Goal: Information Seeking & Learning: Learn about a topic

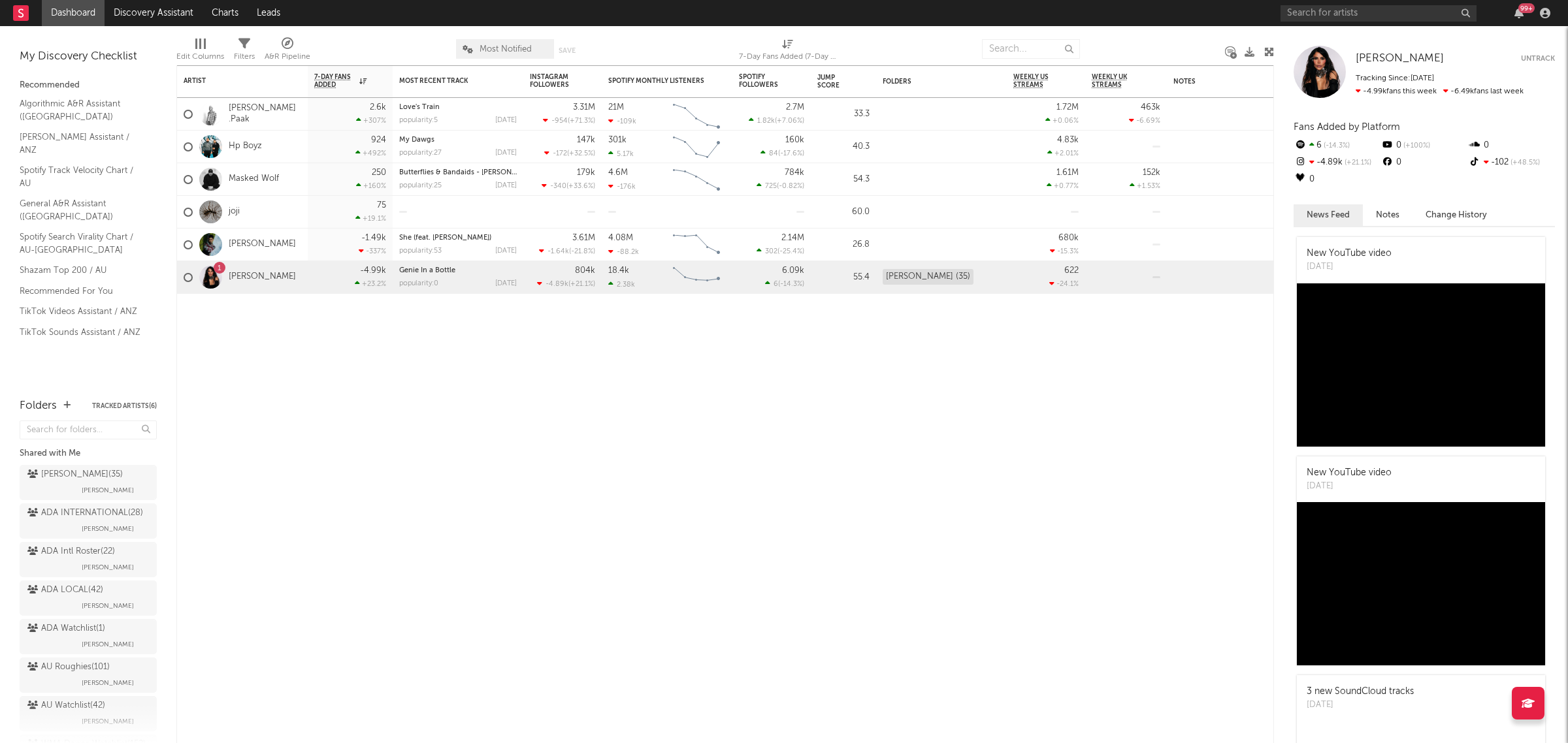
click at [1385, 2] on div "99 +" at bounding box center [1418, 13] width 275 height 26
click at [1380, 10] on input "text" at bounding box center [1379, 13] width 196 height 16
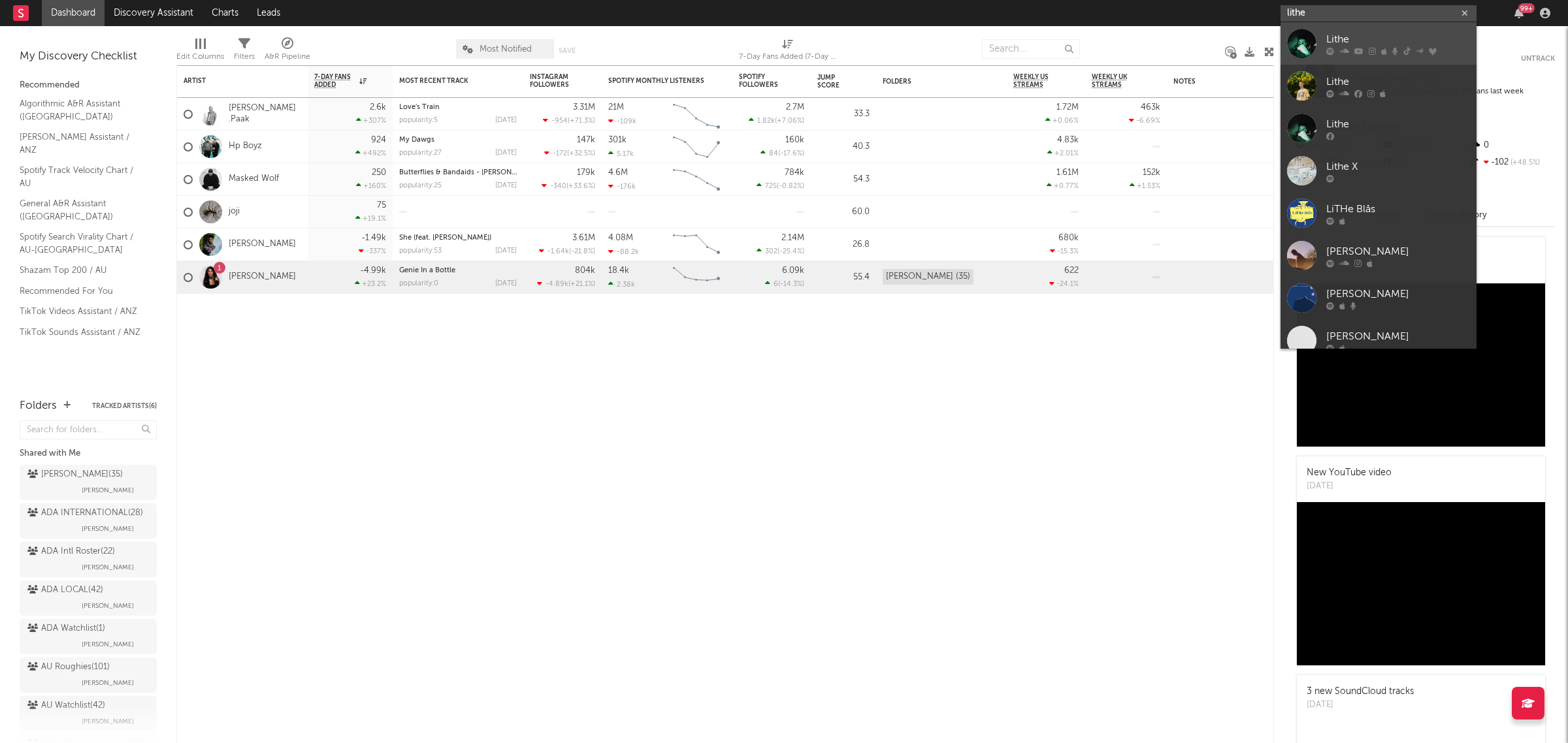
type input "lithe"
click at [1363, 33] on div "Lithe" at bounding box center [1398, 39] width 144 height 15
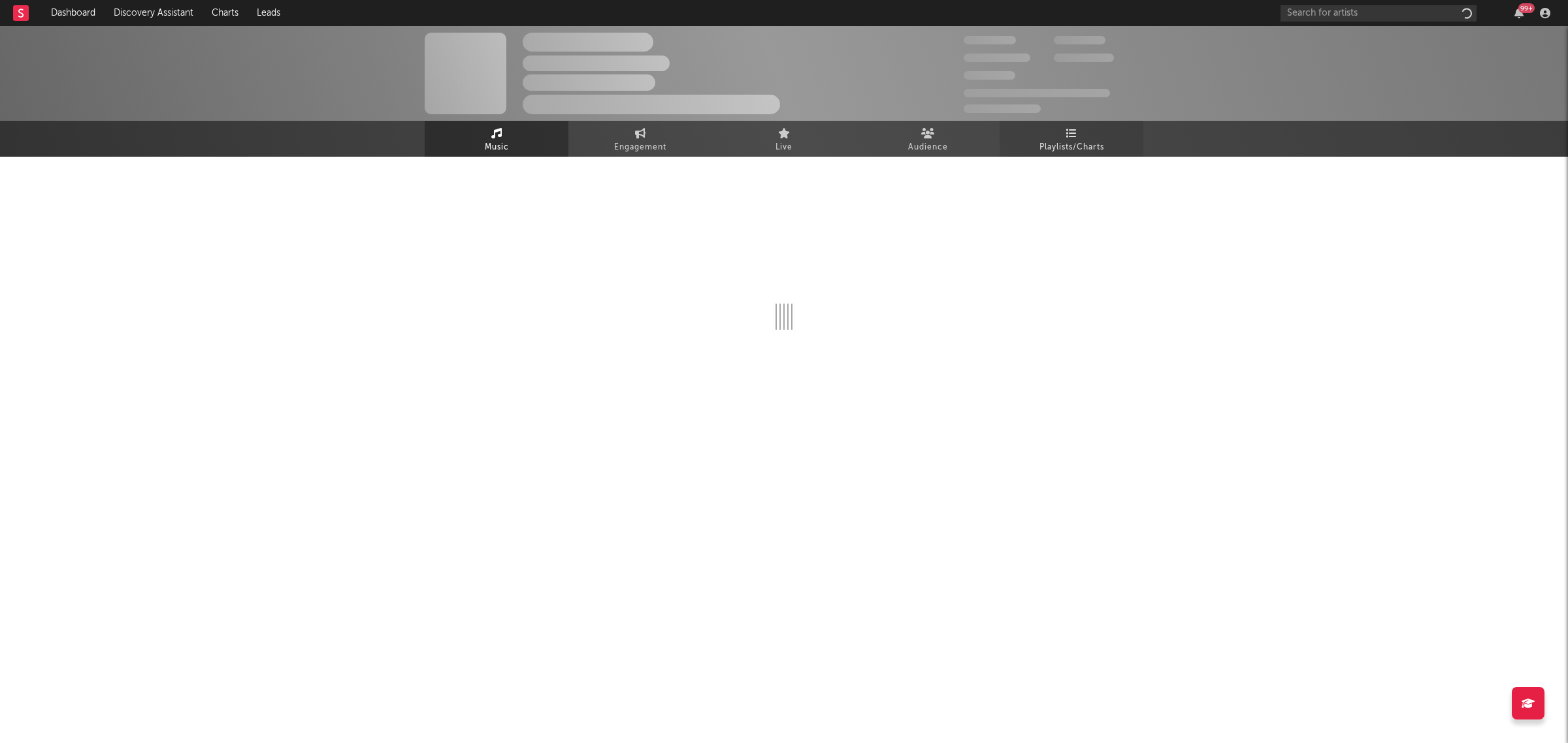
click at [1078, 147] on span "Playlists/Charts" at bounding box center [1072, 147] width 65 height 15
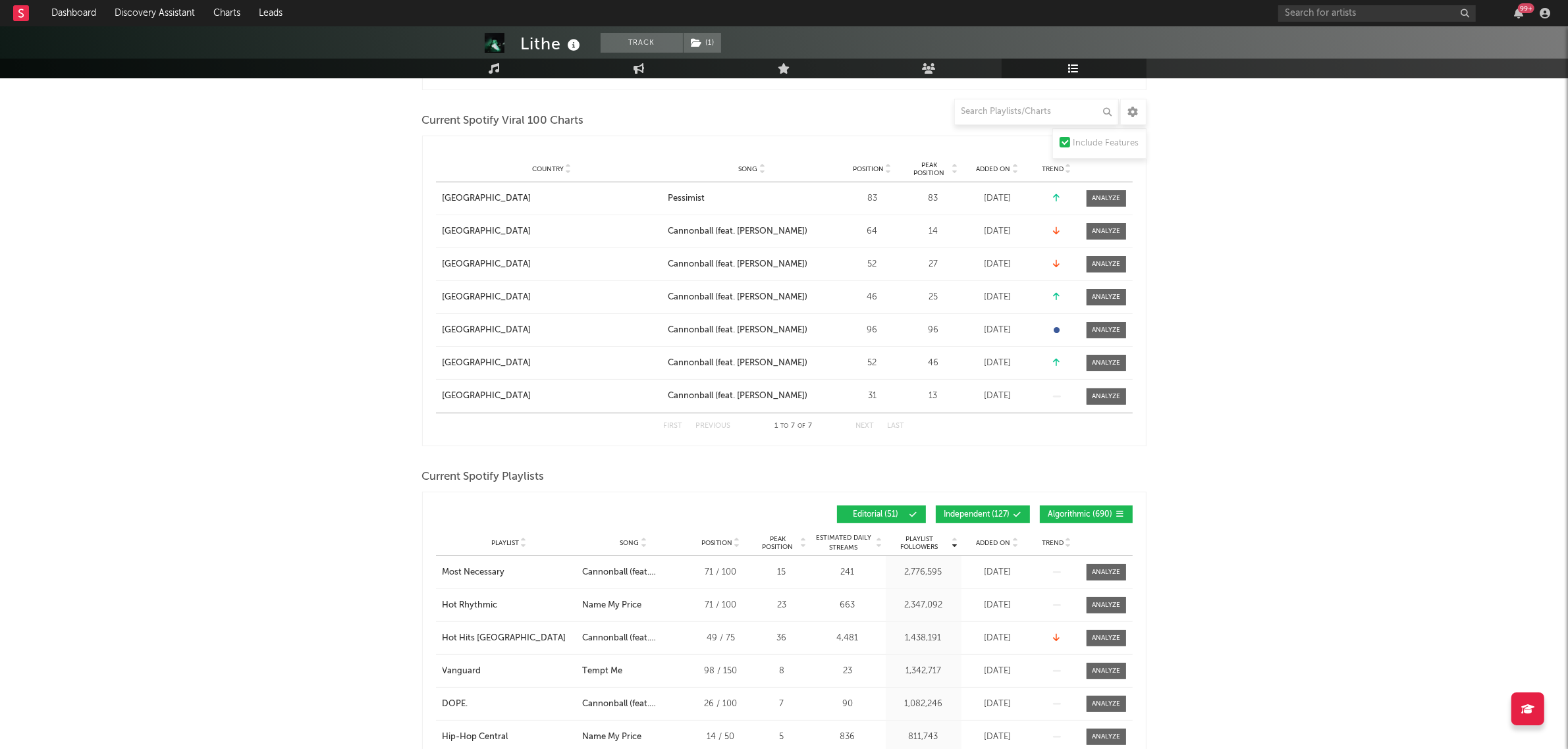
scroll to position [576, 0]
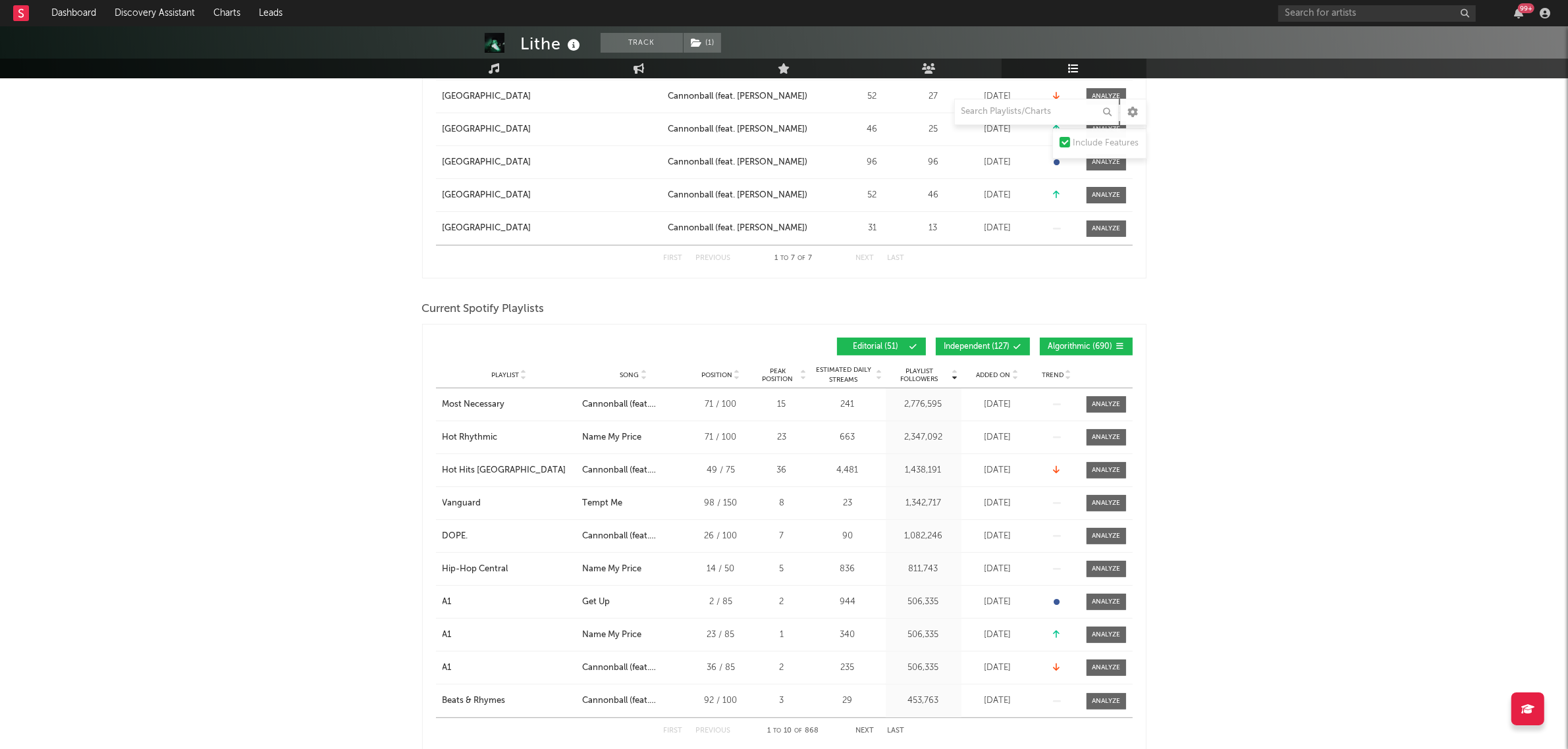
click at [1093, 344] on span "Algorithmic ( 690 )" at bounding box center [1081, 346] width 65 height 8
click at [997, 347] on span "Independent ( 127 )" at bounding box center [977, 346] width 66 height 8
click at [988, 379] on div "Playlist City Song Position Peak Position Estimated Daily Streams Playlist Foll…" at bounding box center [784, 374] width 697 height 26
click at [987, 375] on span "Added On" at bounding box center [994, 374] width 35 height 8
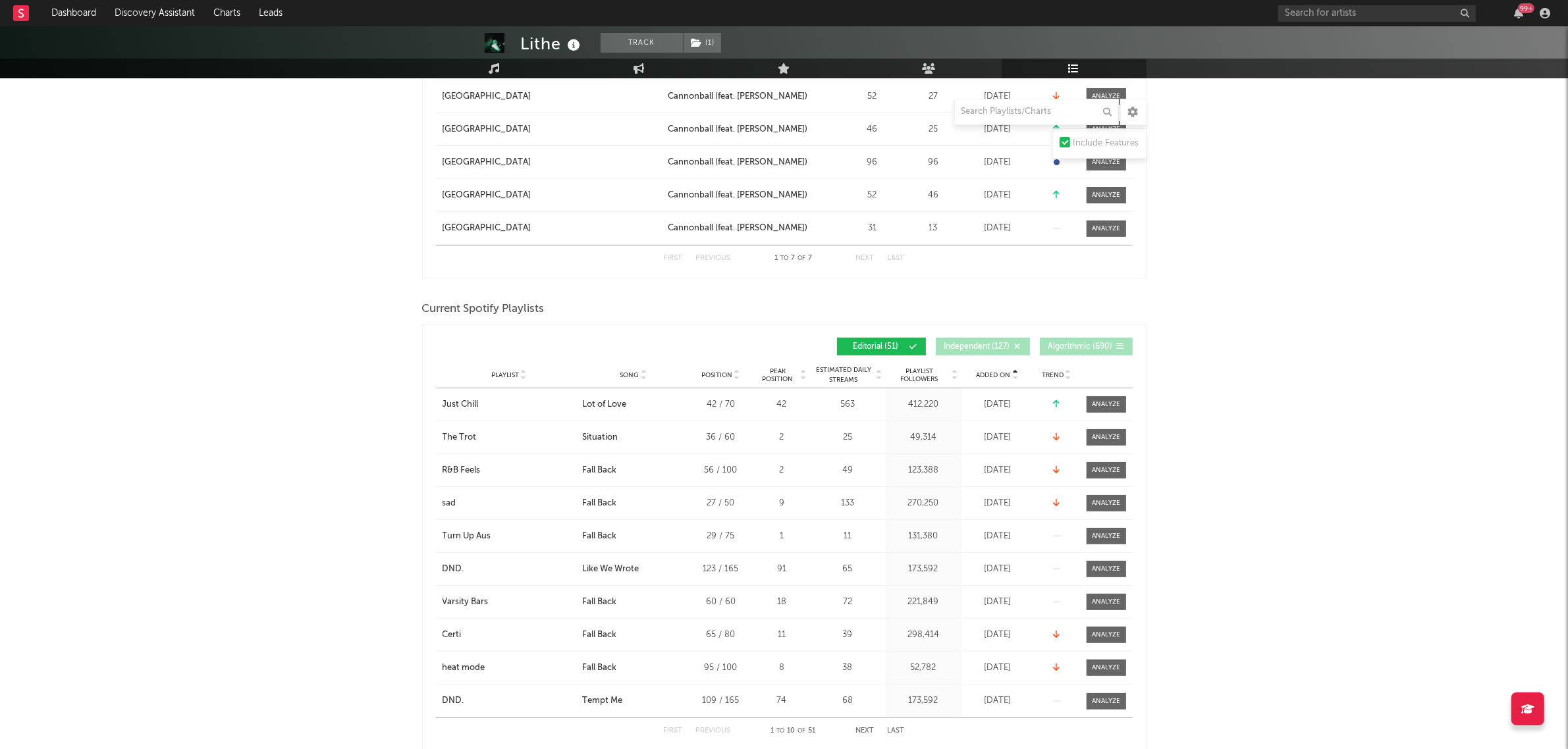
click at [987, 375] on span "Added On" at bounding box center [994, 374] width 35 height 8
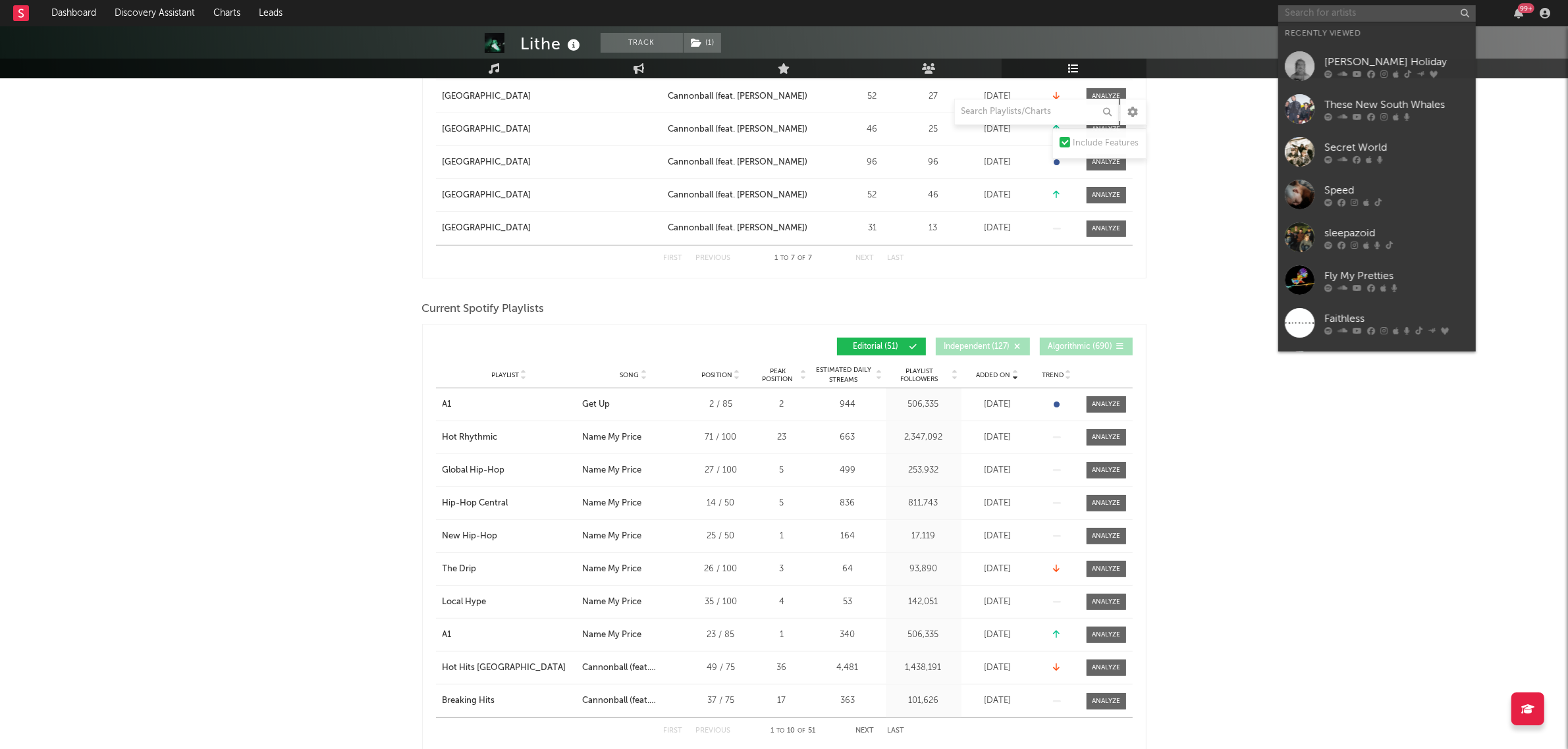
click at [1294, 11] on input "text" at bounding box center [1377, 13] width 197 height 16
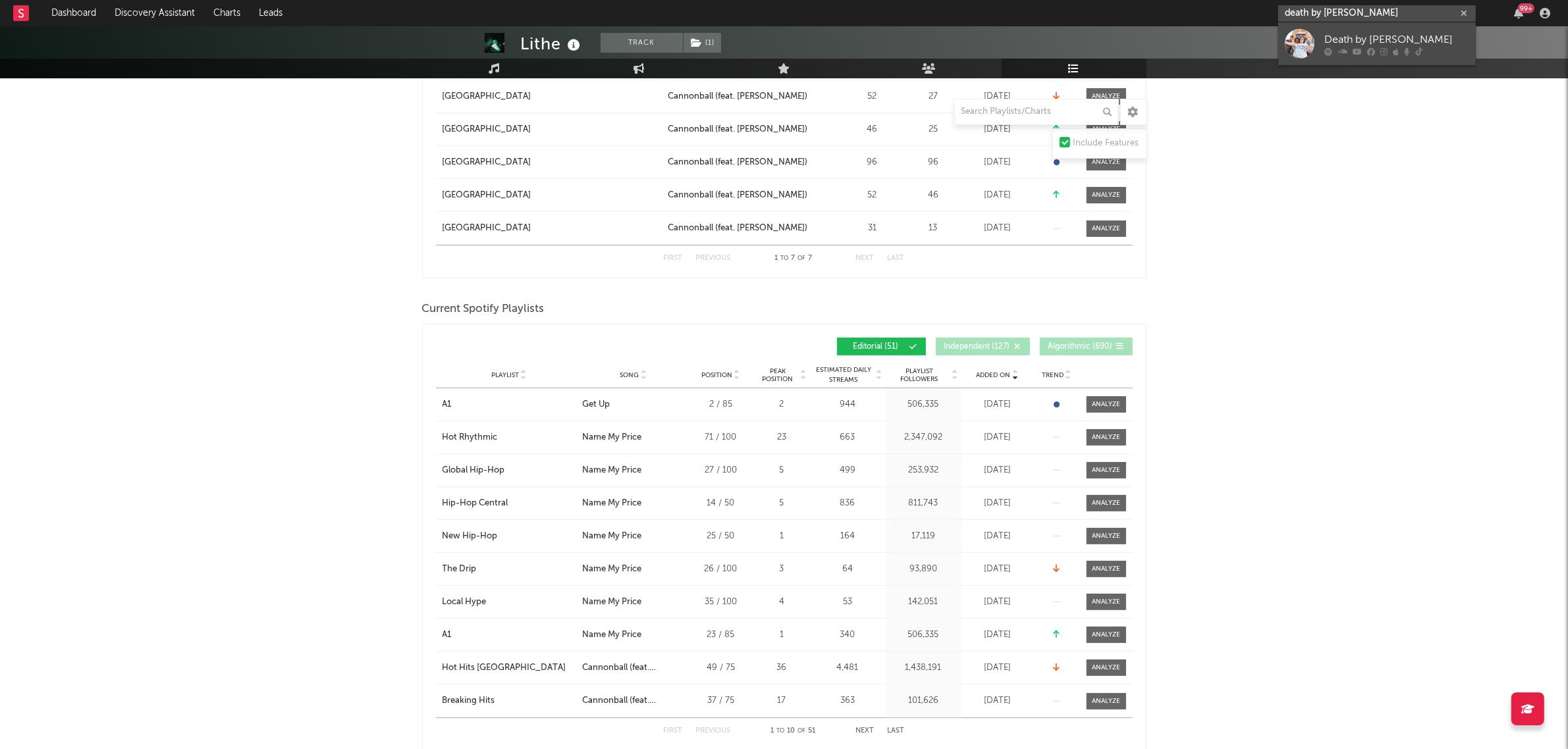
type input "death by [PERSON_NAME]"
click at [1386, 36] on div "Death by [PERSON_NAME]" at bounding box center [1397, 39] width 145 height 15
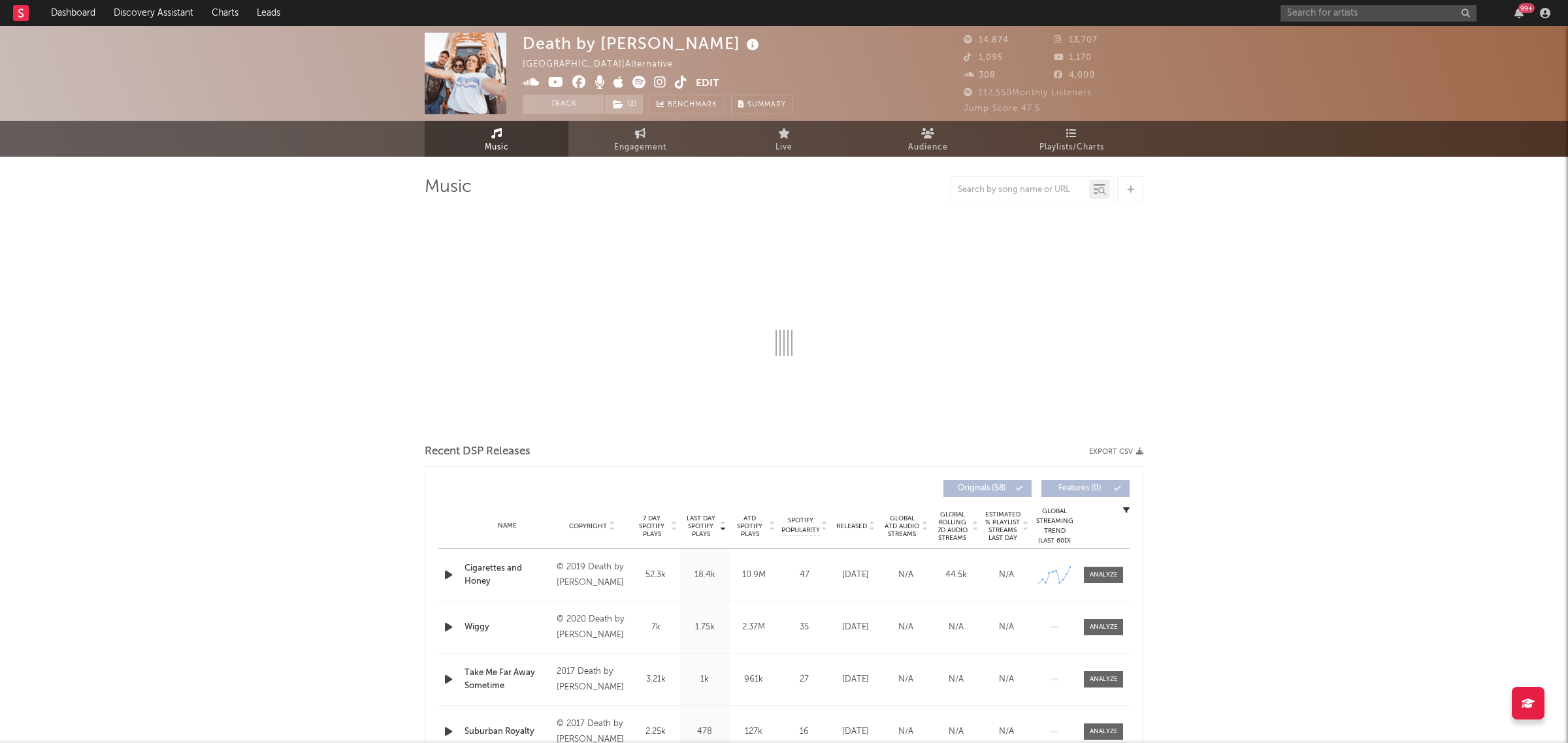
select select "6m"
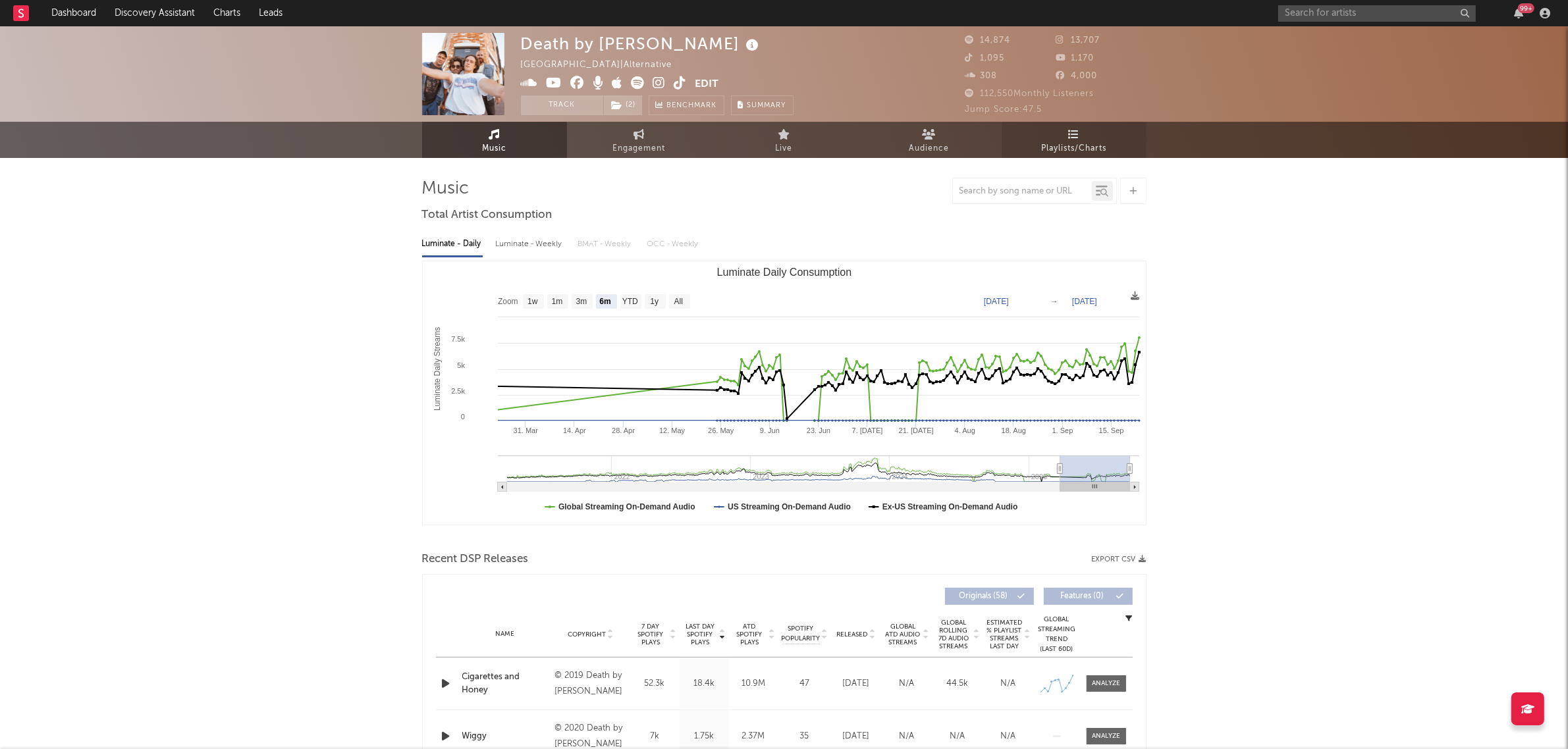
click at [1031, 141] on link "Playlists/Charts" at bounding box center [1074, 139] width 145 height 36
